Goal: Task Accomplishment & Management: Manage account settings

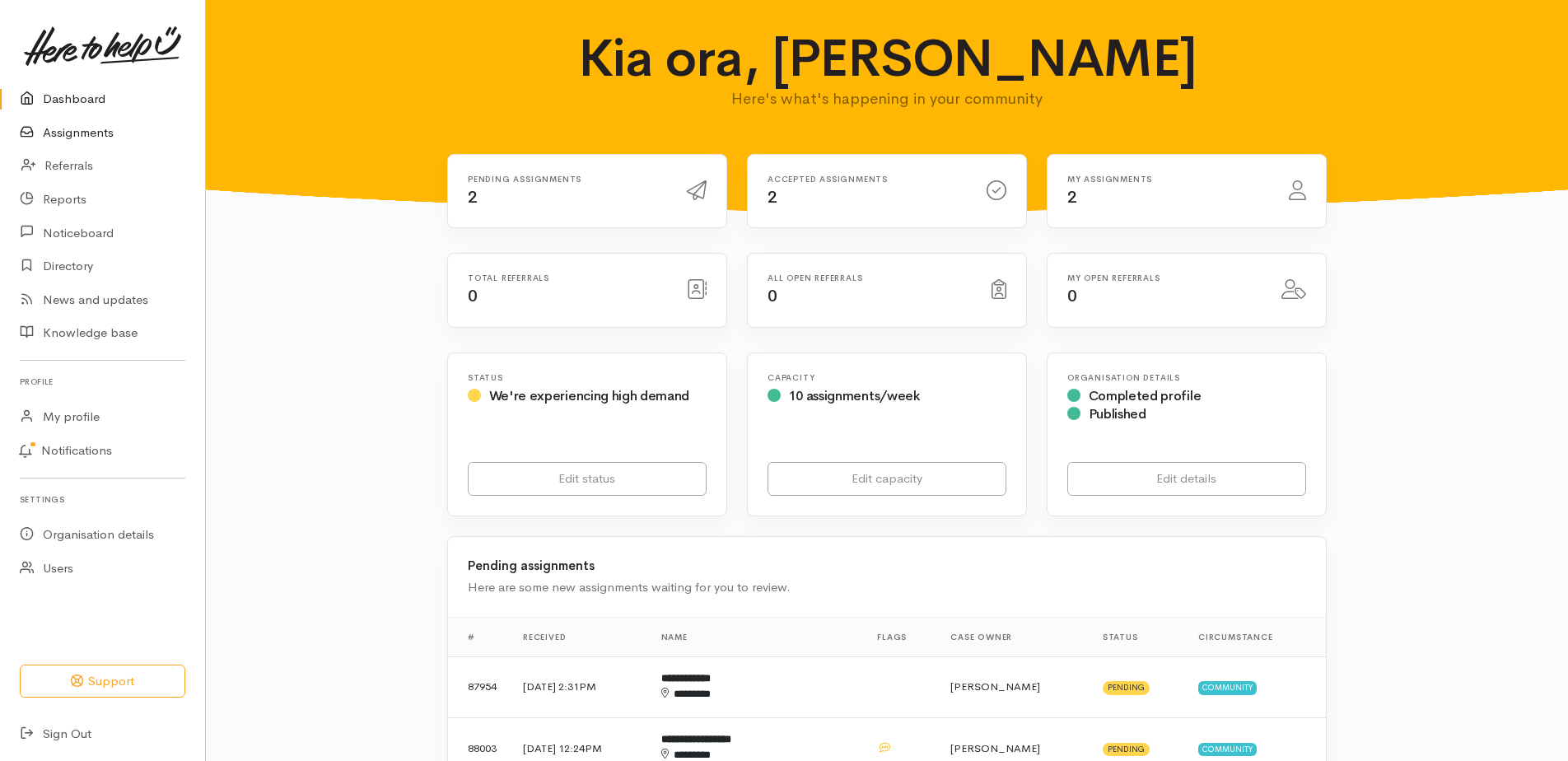
click at [93, 148] on link "Assignments" at bounding box center [103, 133] width 205 height 34
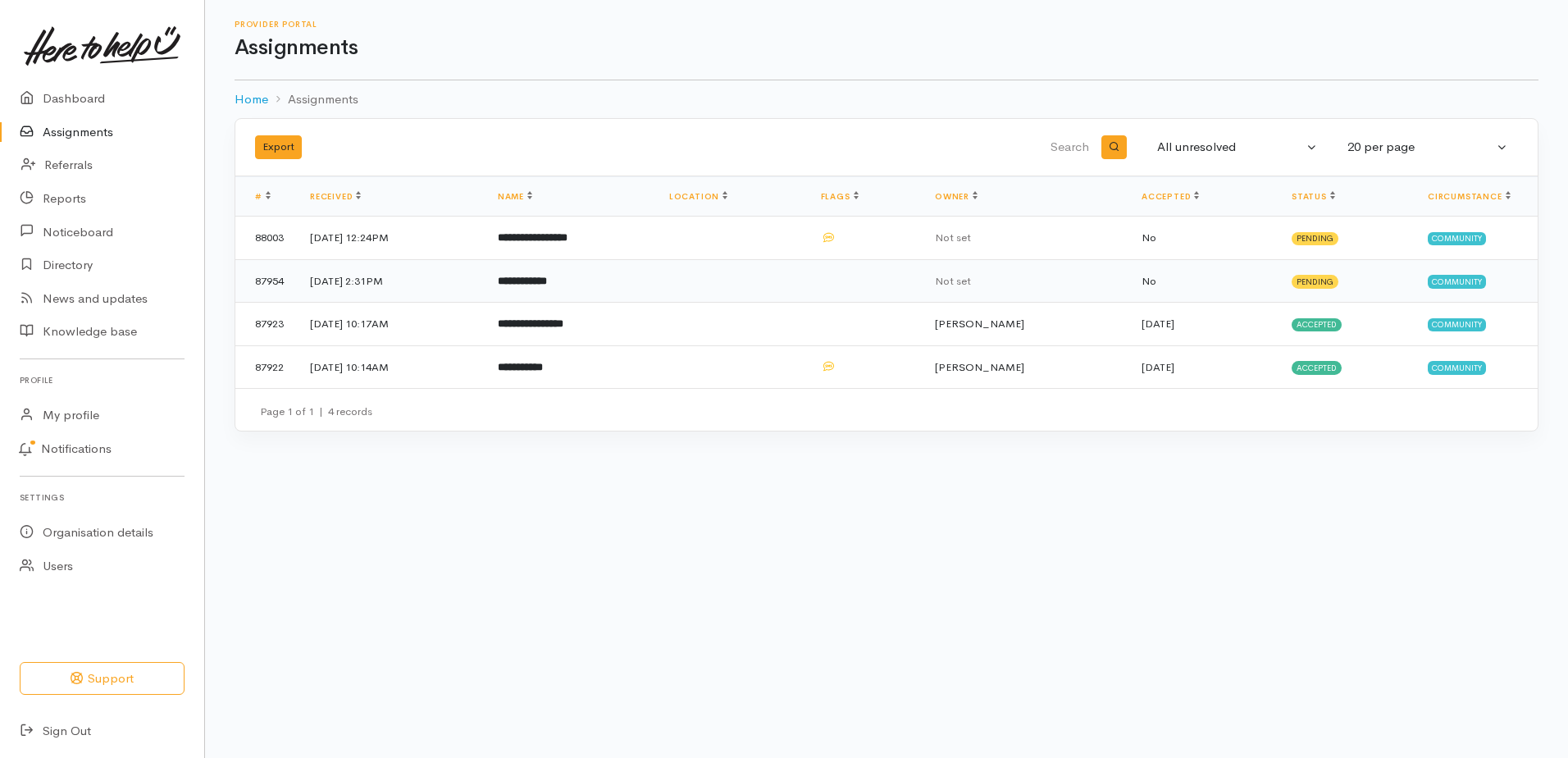
click at [547, 286] on b "**********" at bounding box center [522, 281] width 49 height 11
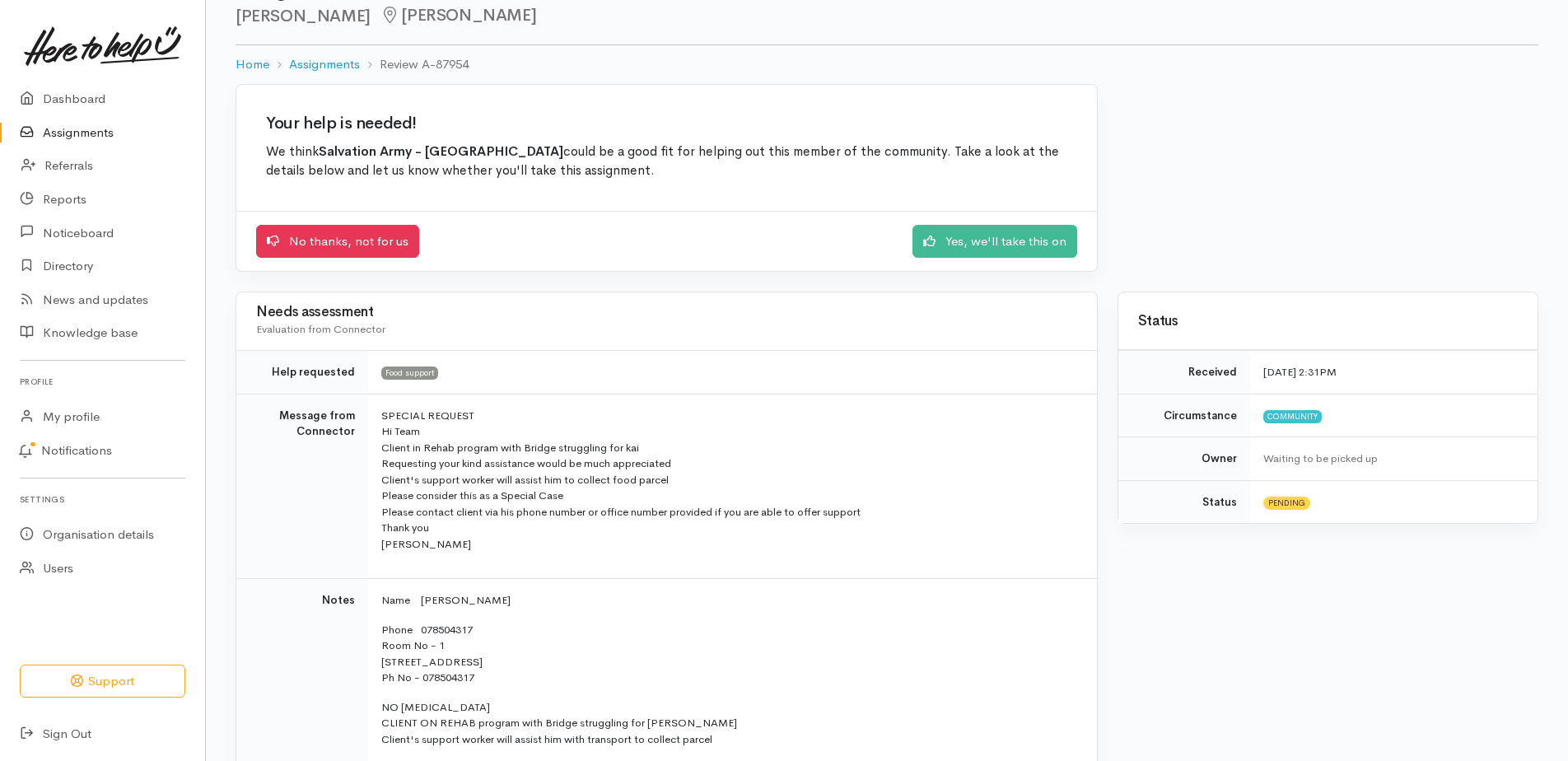
scroll to position [82, 0]
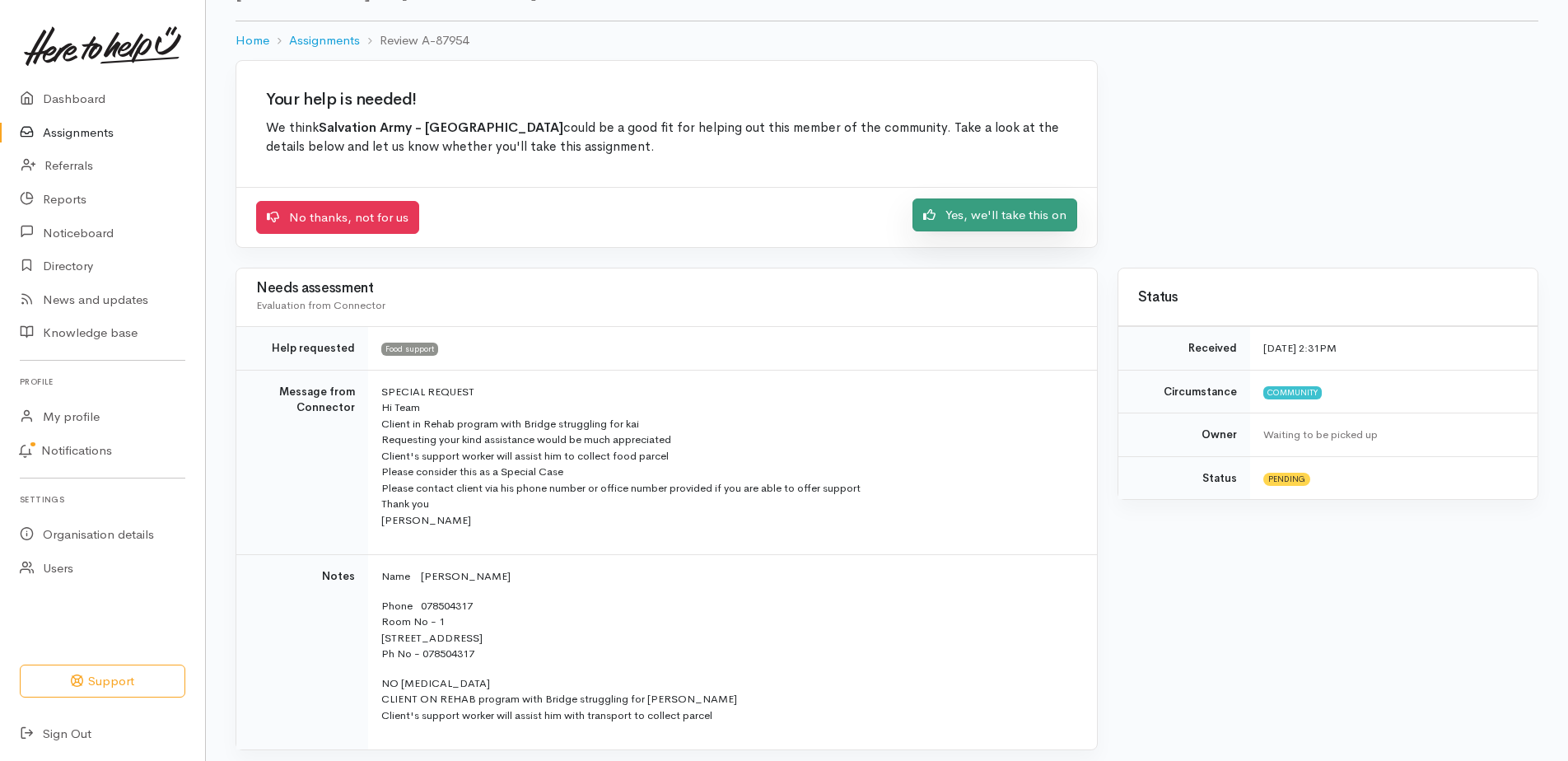
click at [950, 232] on link "Yes, we'll take this on" at bounding box center [995, 215] width 165 height 34
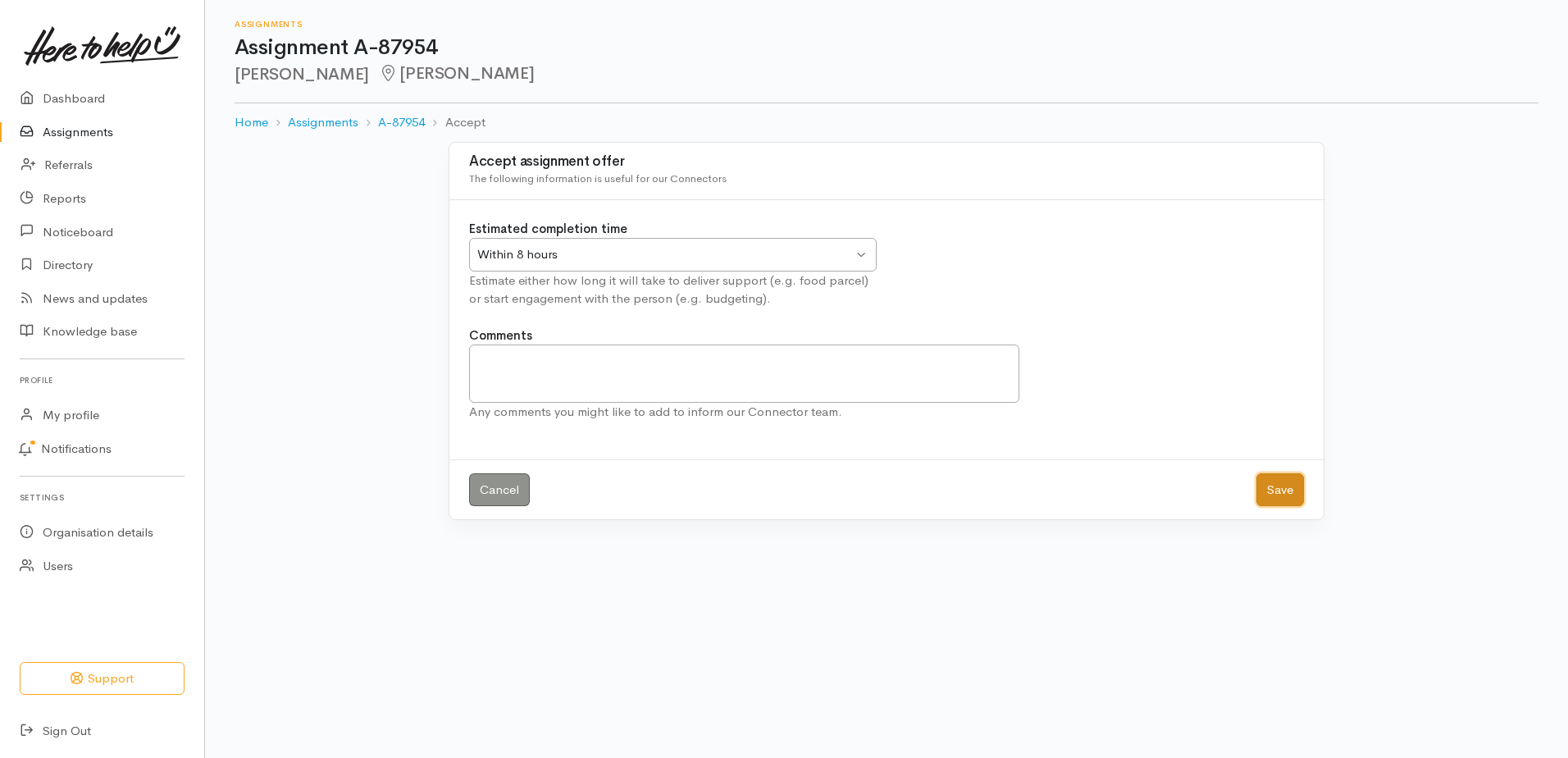
click at [1271, 507] on button "Save" at bounding box center [1280, 490] width 48 height 34
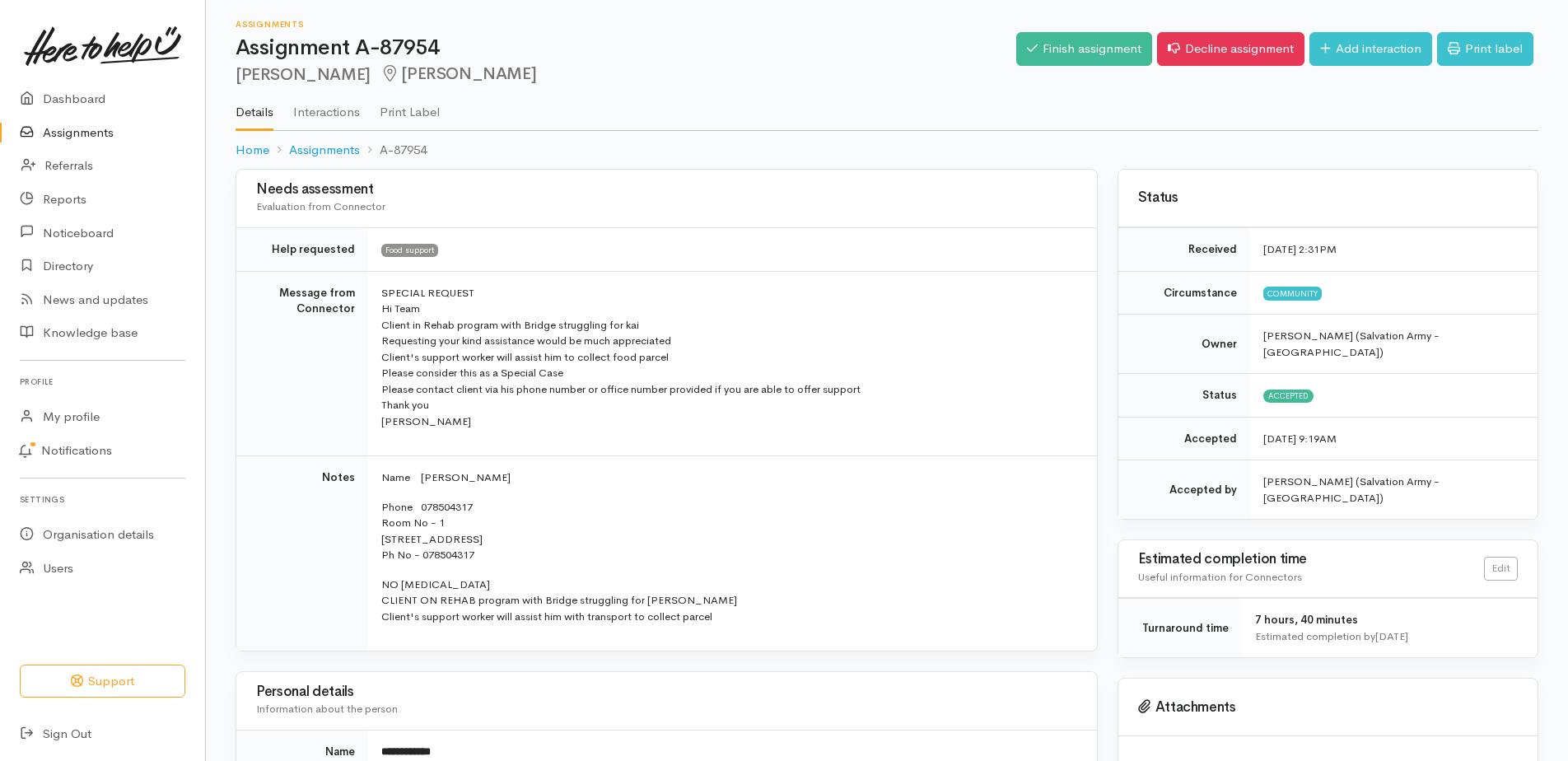
click at [73, 138] on link "Assignments" at bounding box center [103, 133] width 205 height 34
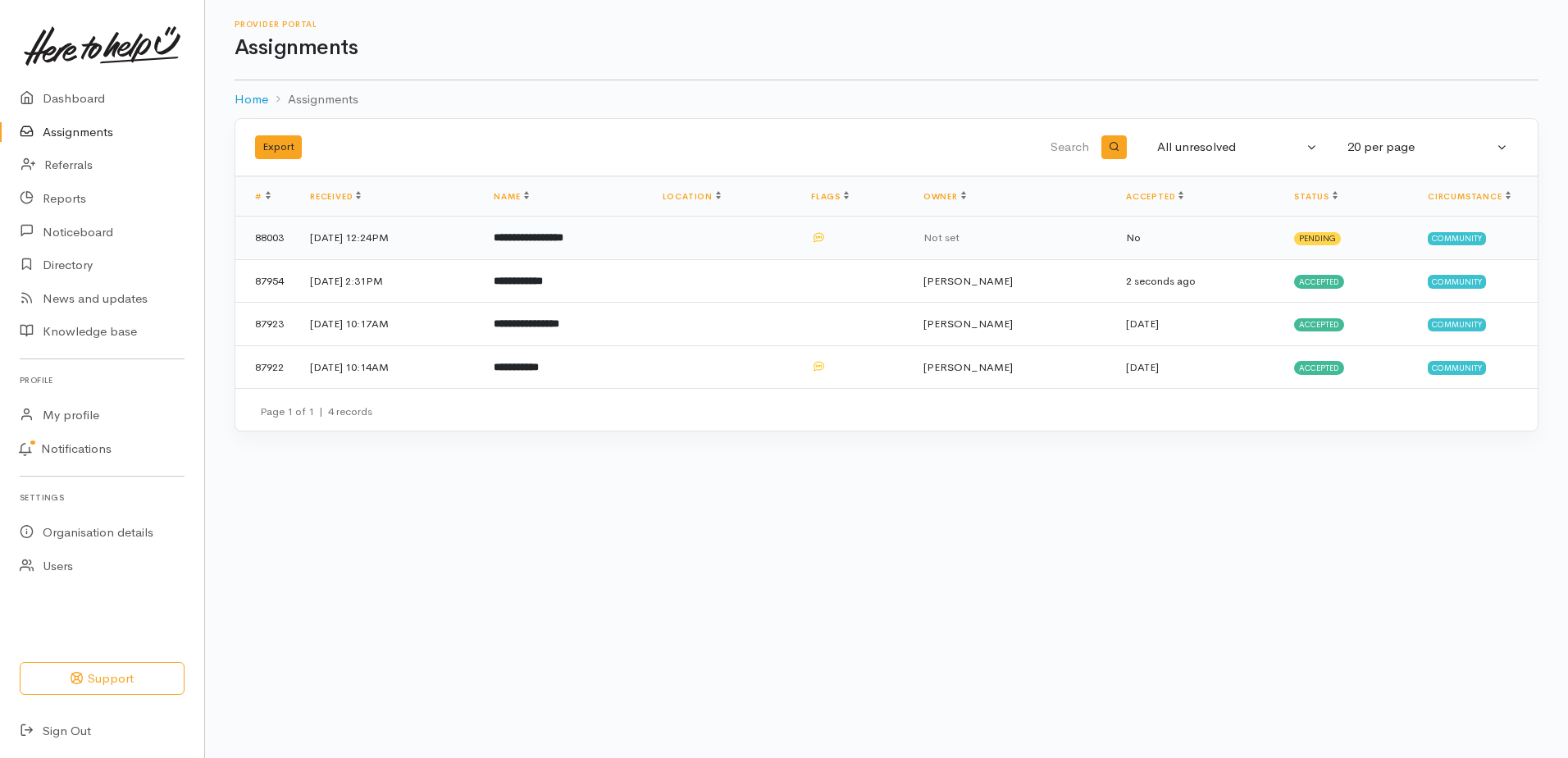
click at [562, 242] on b "**********" at bounding box center [528, 237] width 70 height 11
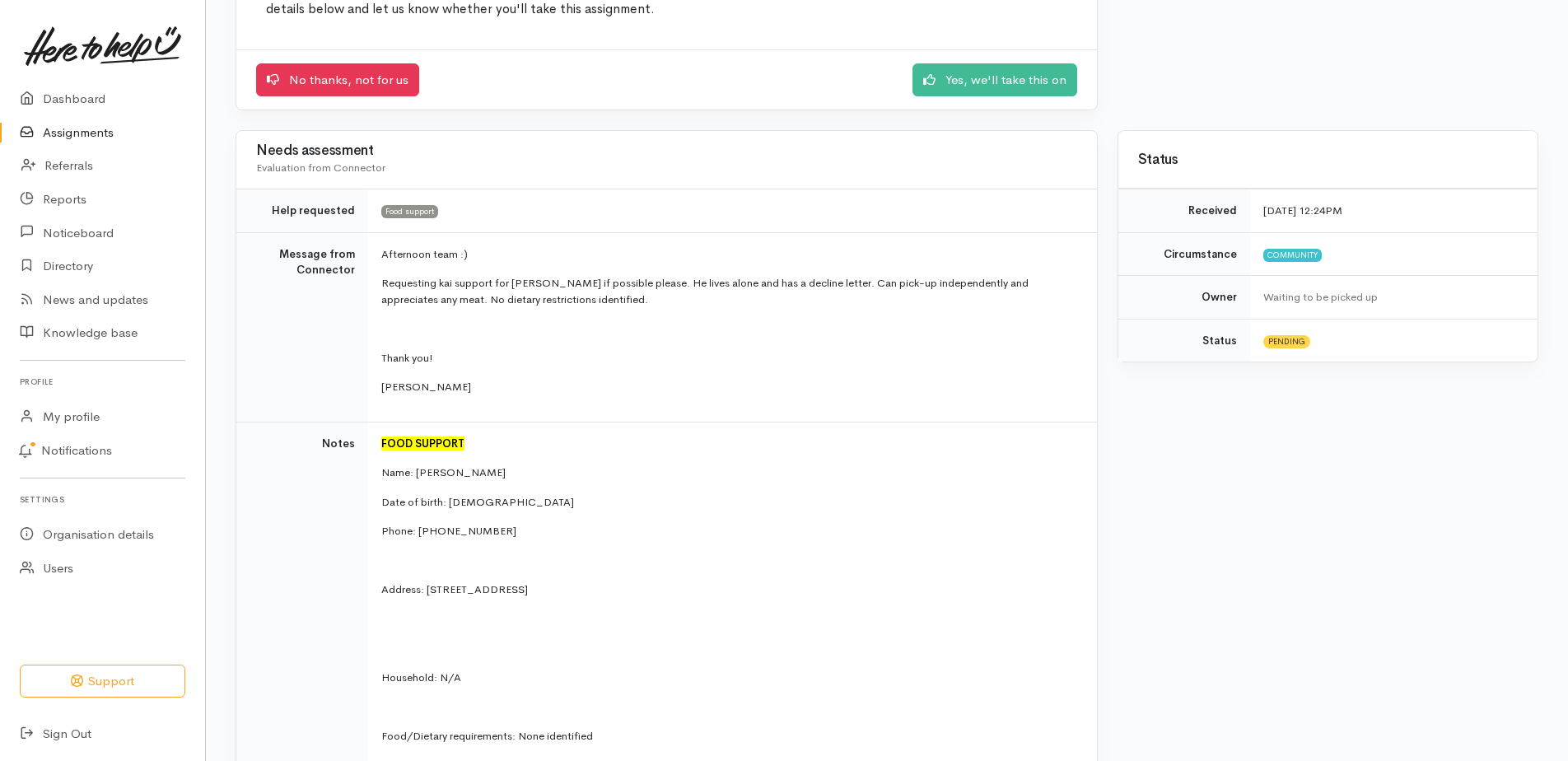
scroll to position [247, 0]
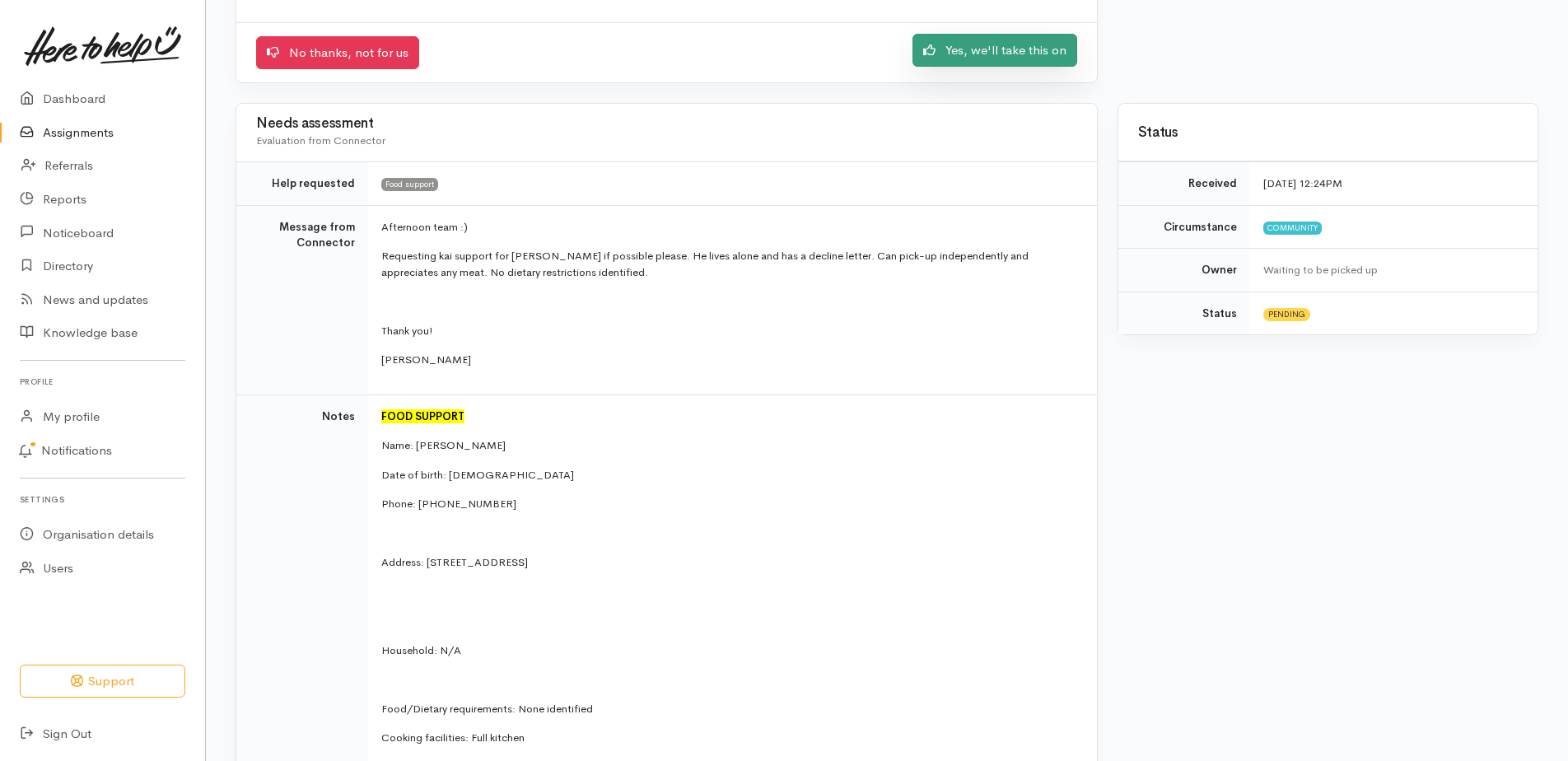
drag, startPoint x: 952, startPoint y: 83, endPoint x: 946, endPoint y: 91, distance: 10.0
click at [952, 67] on link "Yes, we'll take this on" at bounding box center [995, 51] width 165 height 34
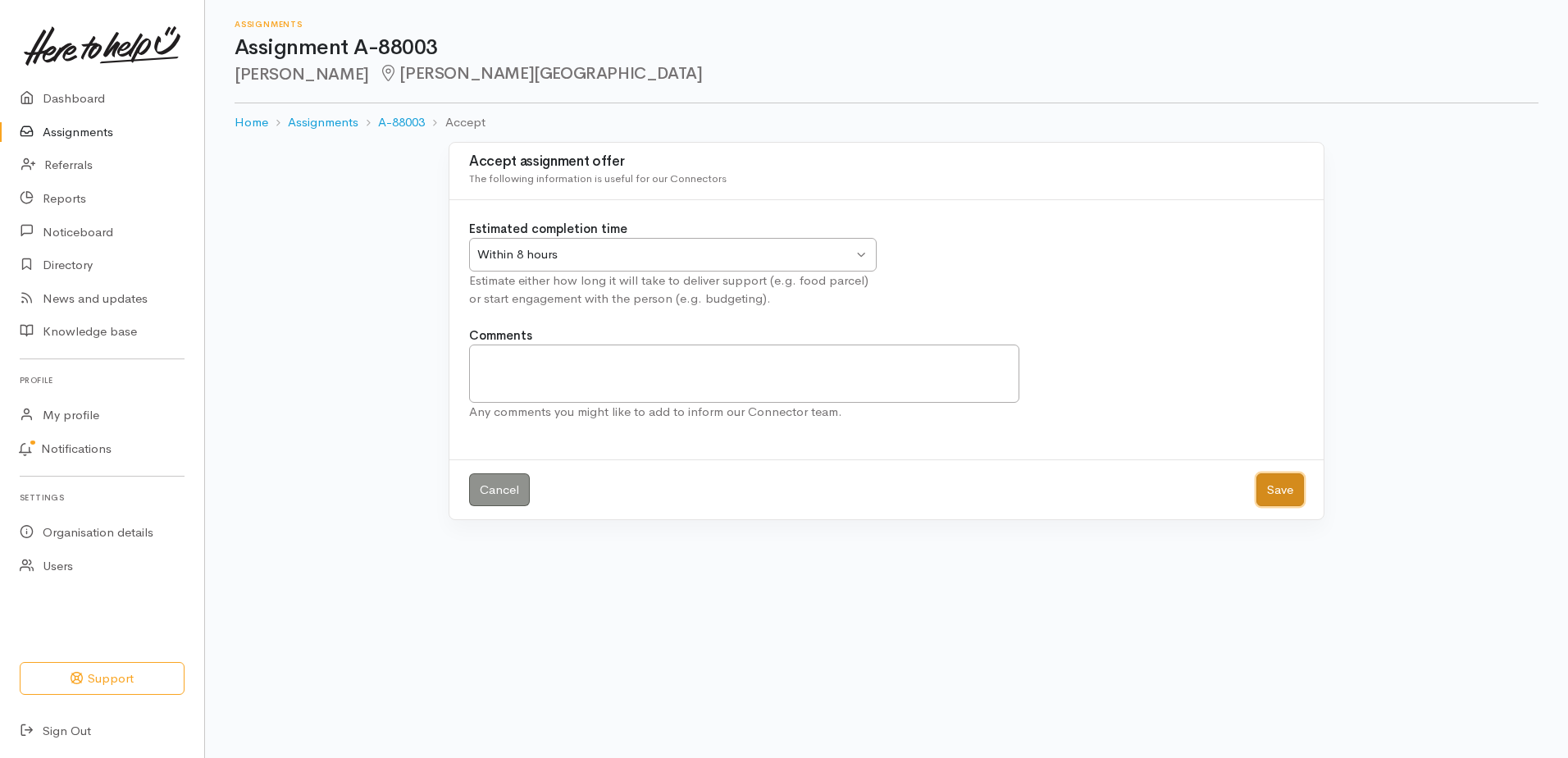
click at [1279, 507] on button "Save" at bounding box center [1280, 490] width 48 height 34
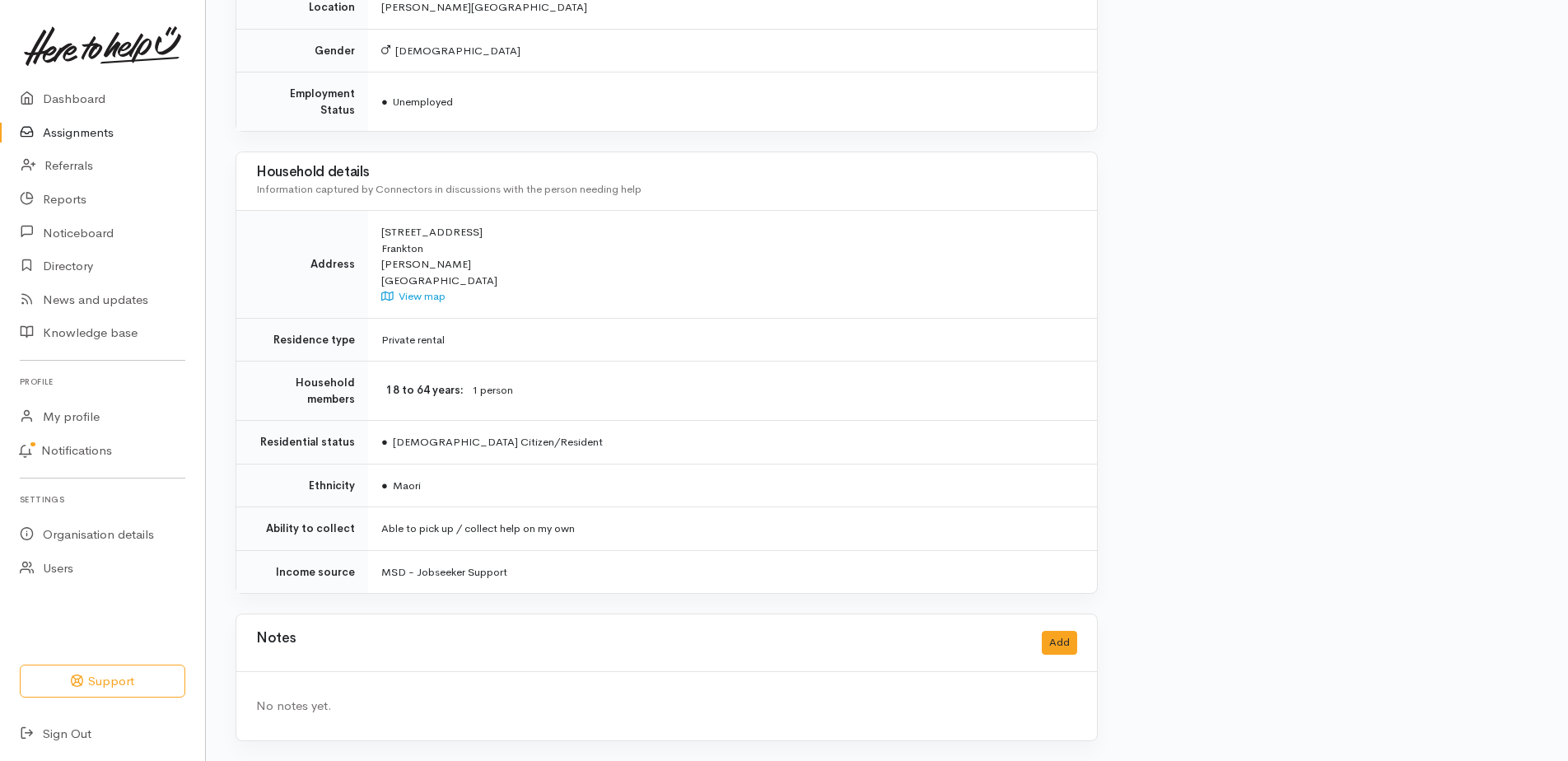
scroll to position [1473, 0]
click at [1045, 630] on button "Add" at bounding box center [1059, 642] width 35 height 24
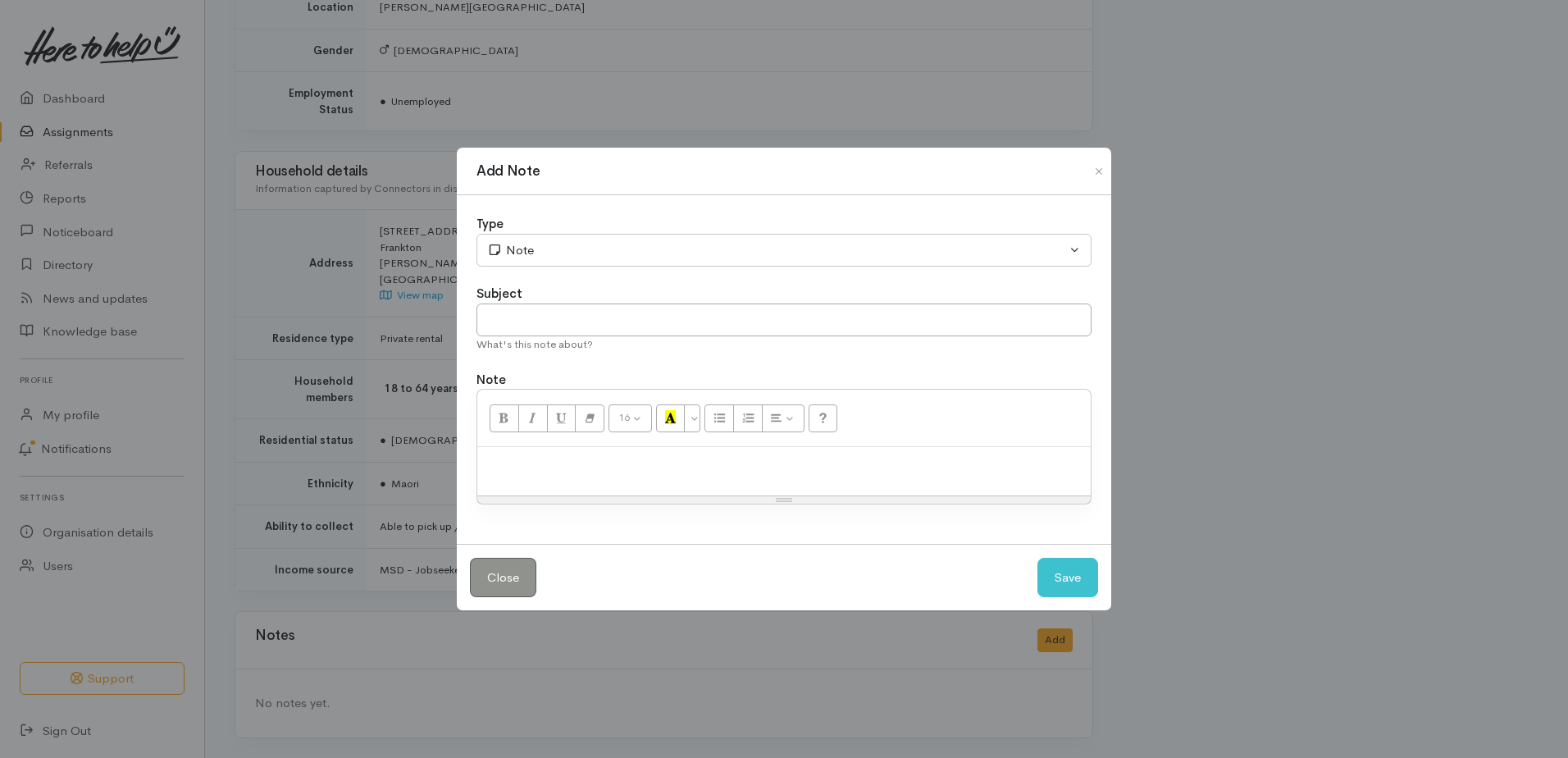
click at [632, 468] on p at bounding box center [784, 464] width 597 height 19
click at [1078, 596] on button "Save" at bounding box center [1067, 578] width 60 height 40
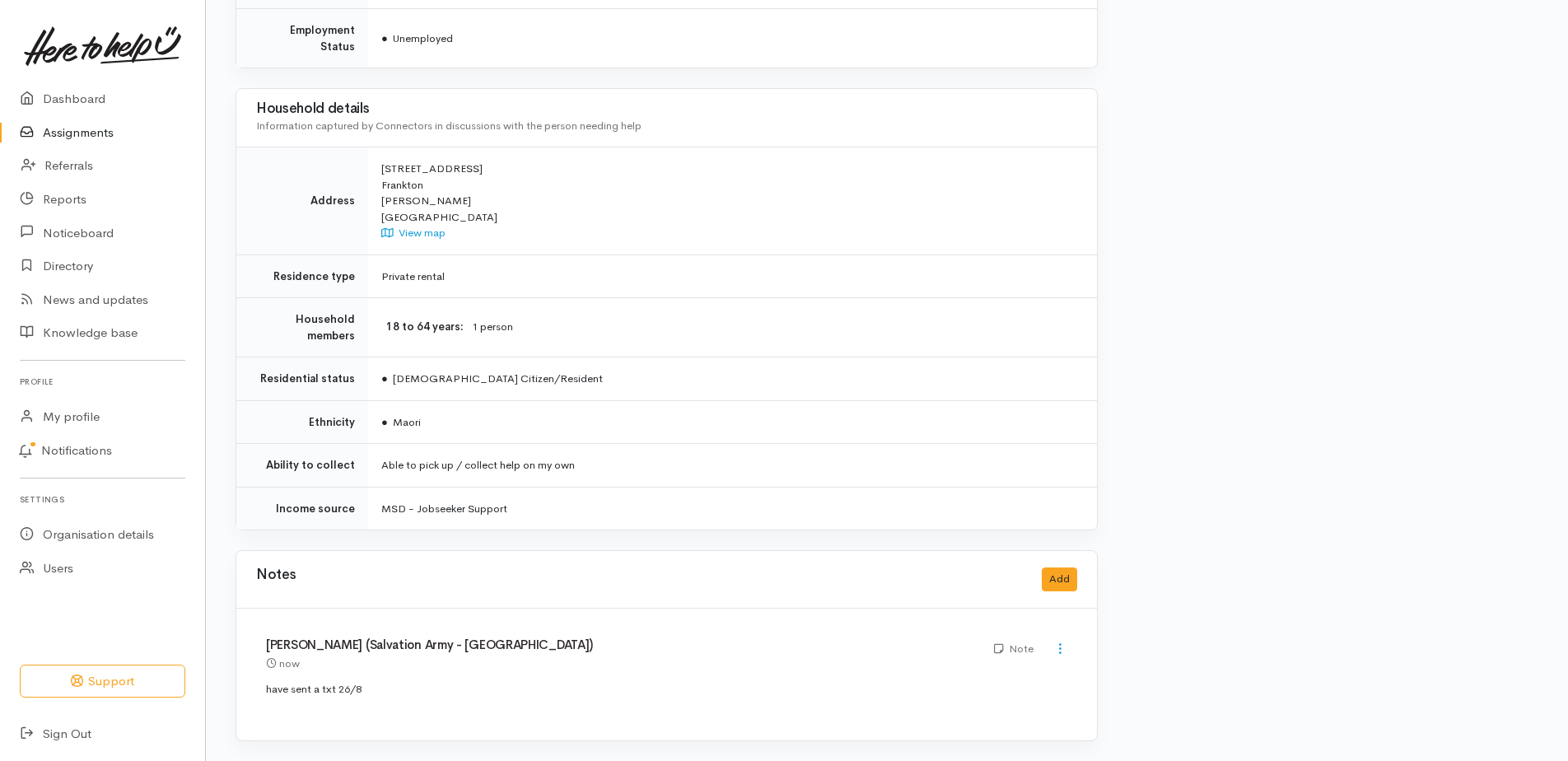
click at [85, 136] on link "Assignments" at bounding box center [103, 133] width 205 height 34
